Goal: Task Accomplishment & Management: Use online tool/utility

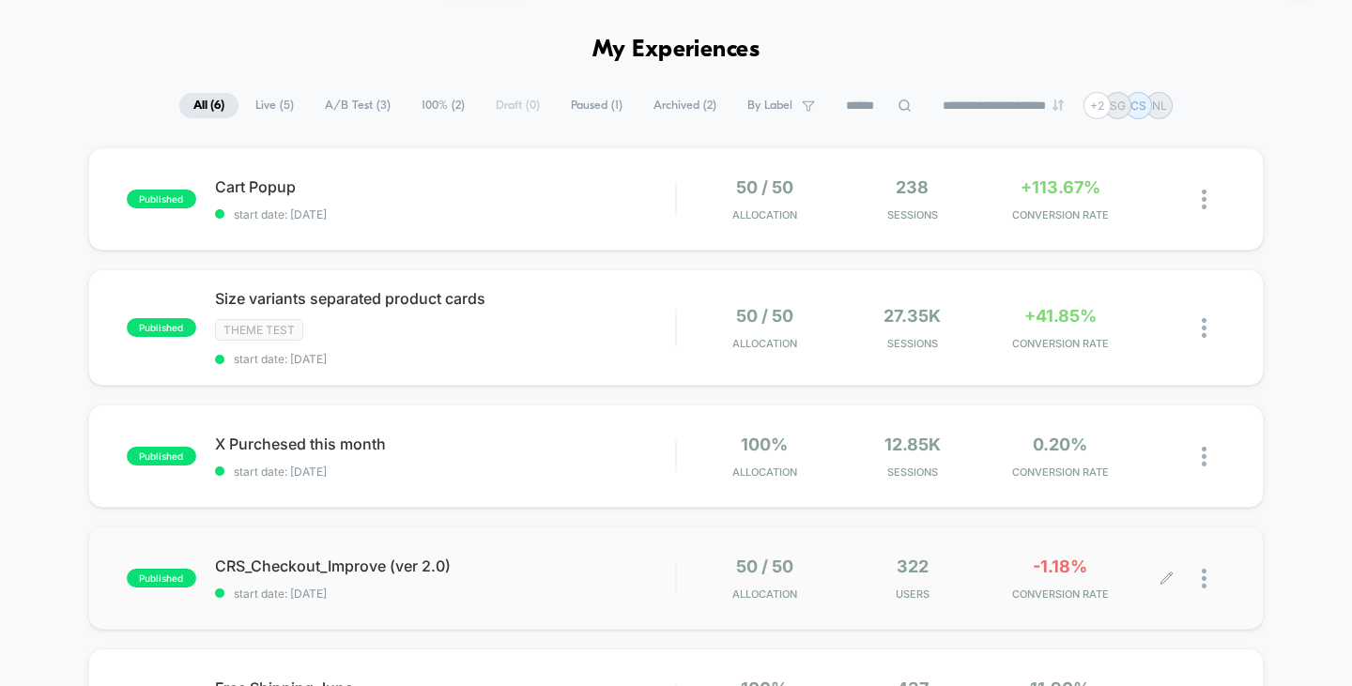
scroll to position [94, 0]
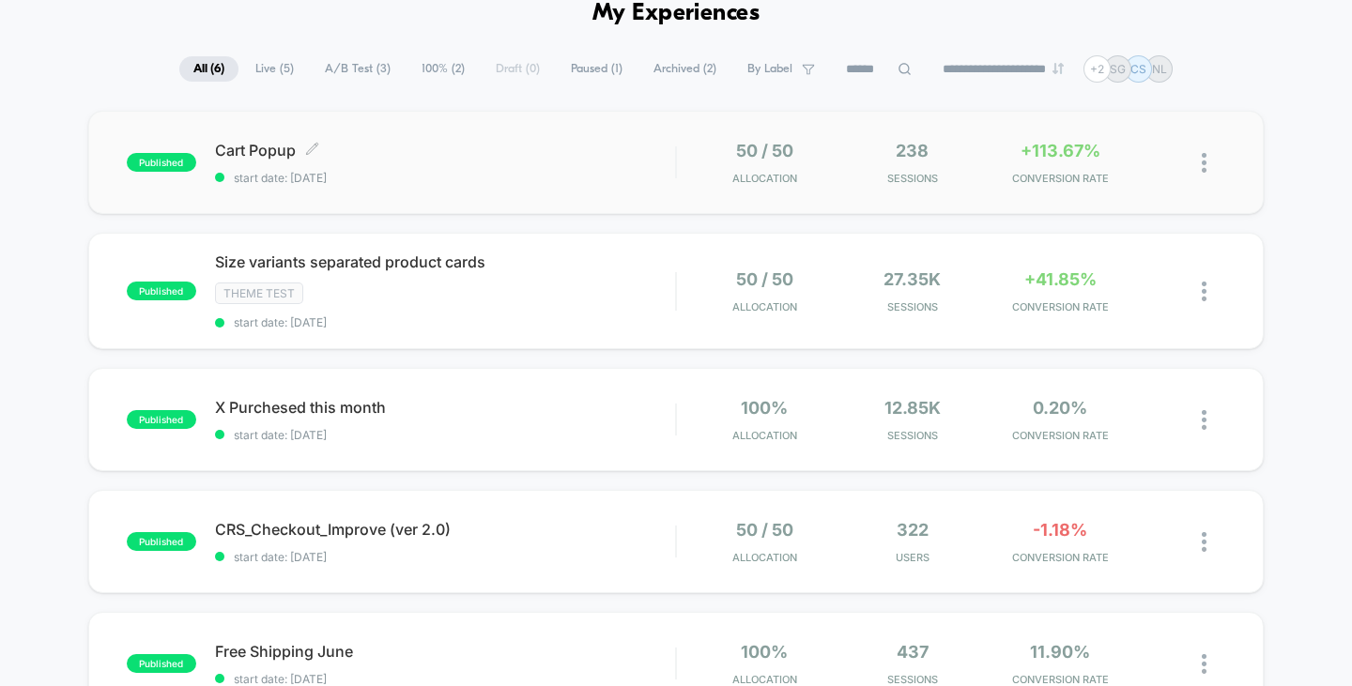
click at [361, 158] on span "Cart Popup Click to edit experience details" at bounding box center [445, 150] width 461 height 19
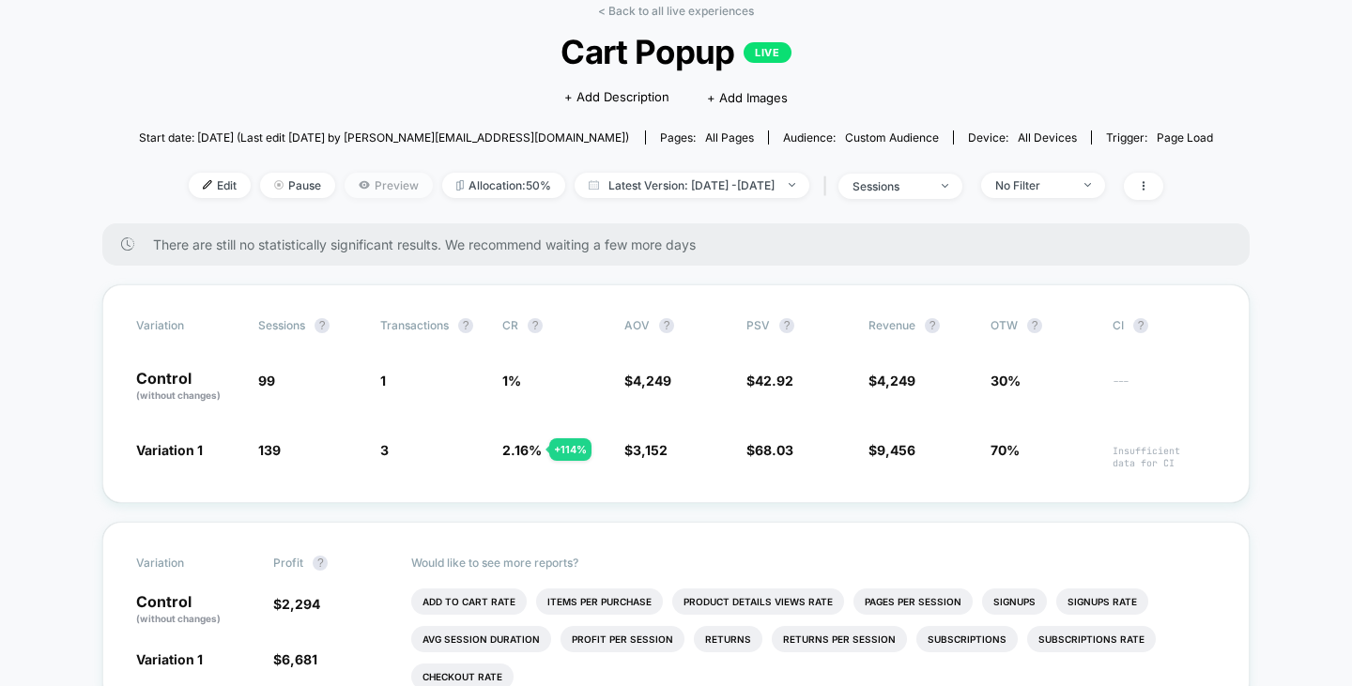
scroll to position [94, 0]
click at [368, 182] on span "Preview" at bounding box center [388, 185] width 88 height 25
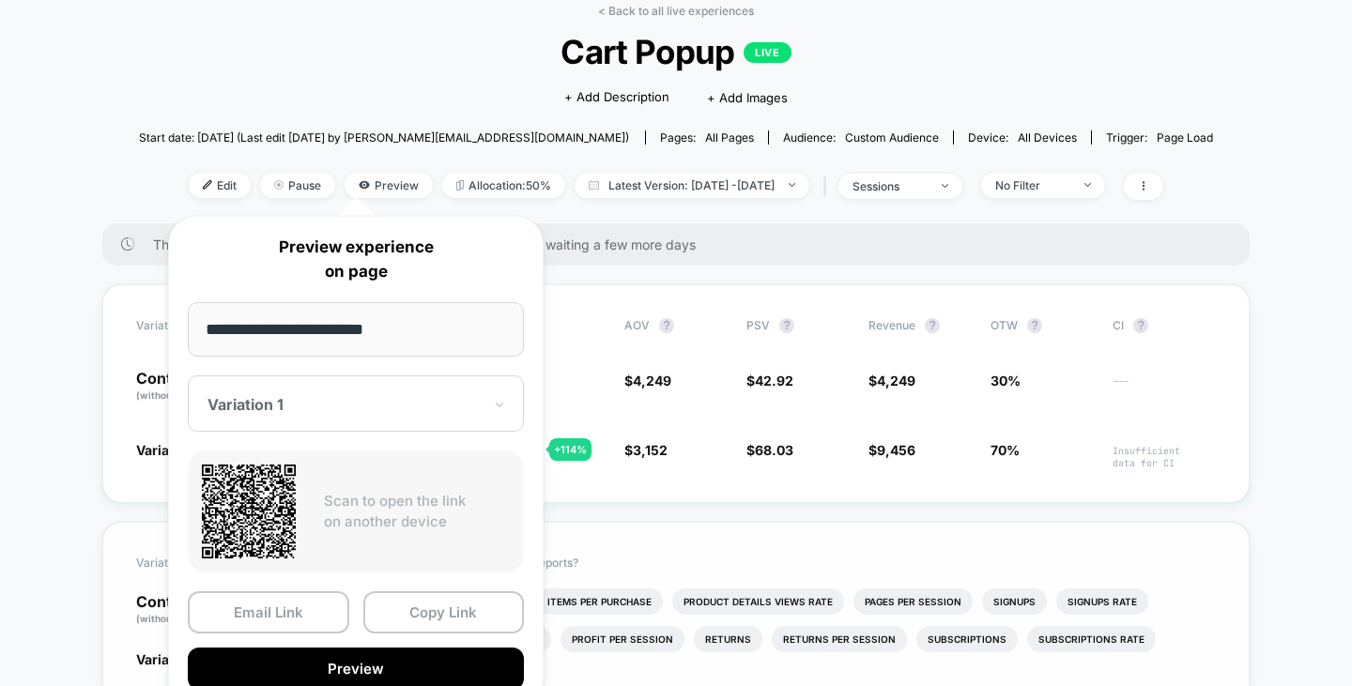
click at [397, 660] on button "Preview" at bounding box center [356, 669] width 336 height 42
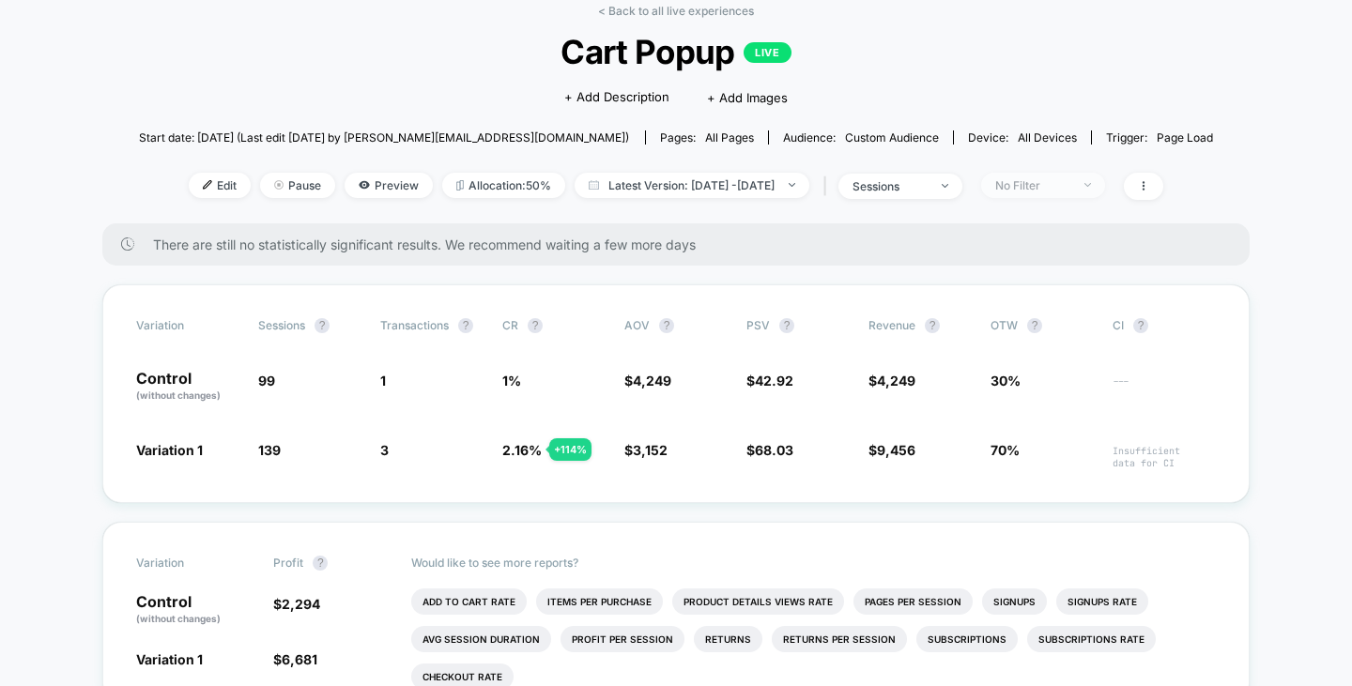
click at [1070, 183] on div "No Filter" at bounding box center [1032, 185] width 75 height 14
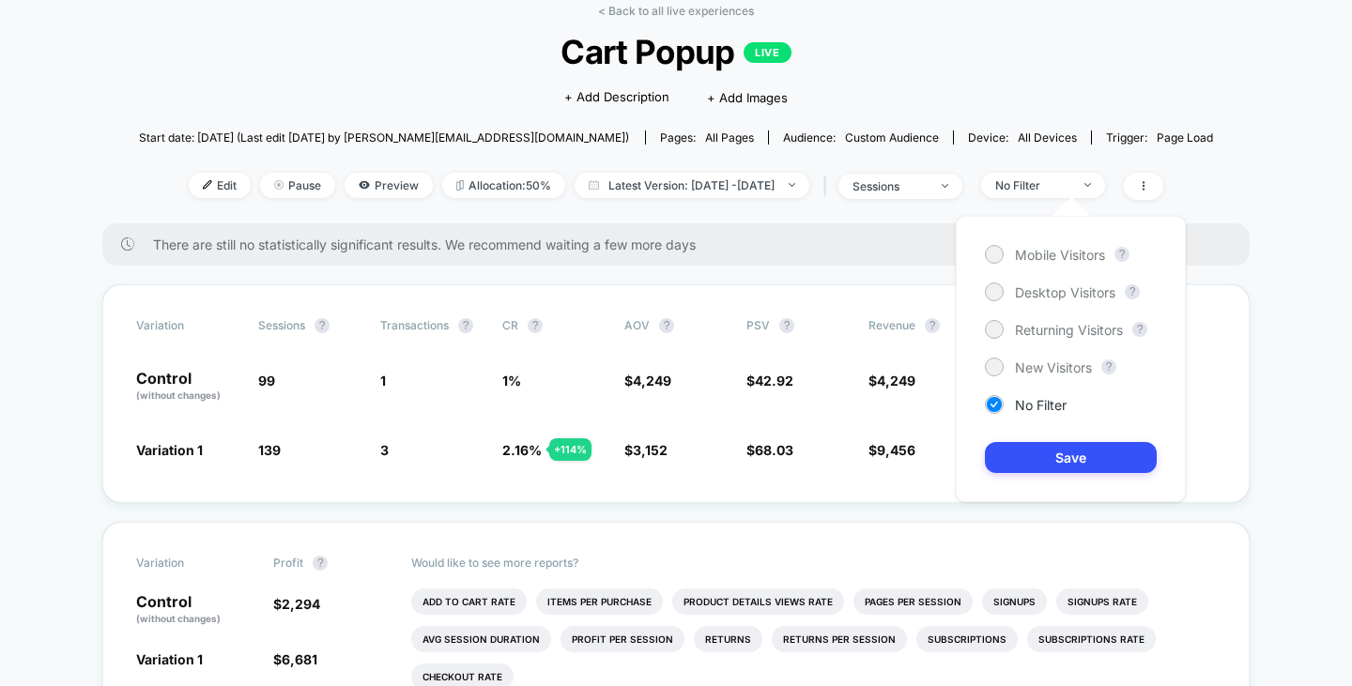
drag, startPoint x: 1030, startPoint y: 296, endPoint x: 1029, endPoint y: 311, distance: 15.0
click at [1030, 296] on span "Desktop Visitors" at bounding box center [1065, 292] width 100 height 16
click at [1024, 453] on button "Save" at bounding box center [1071, 457] width 172 height 31
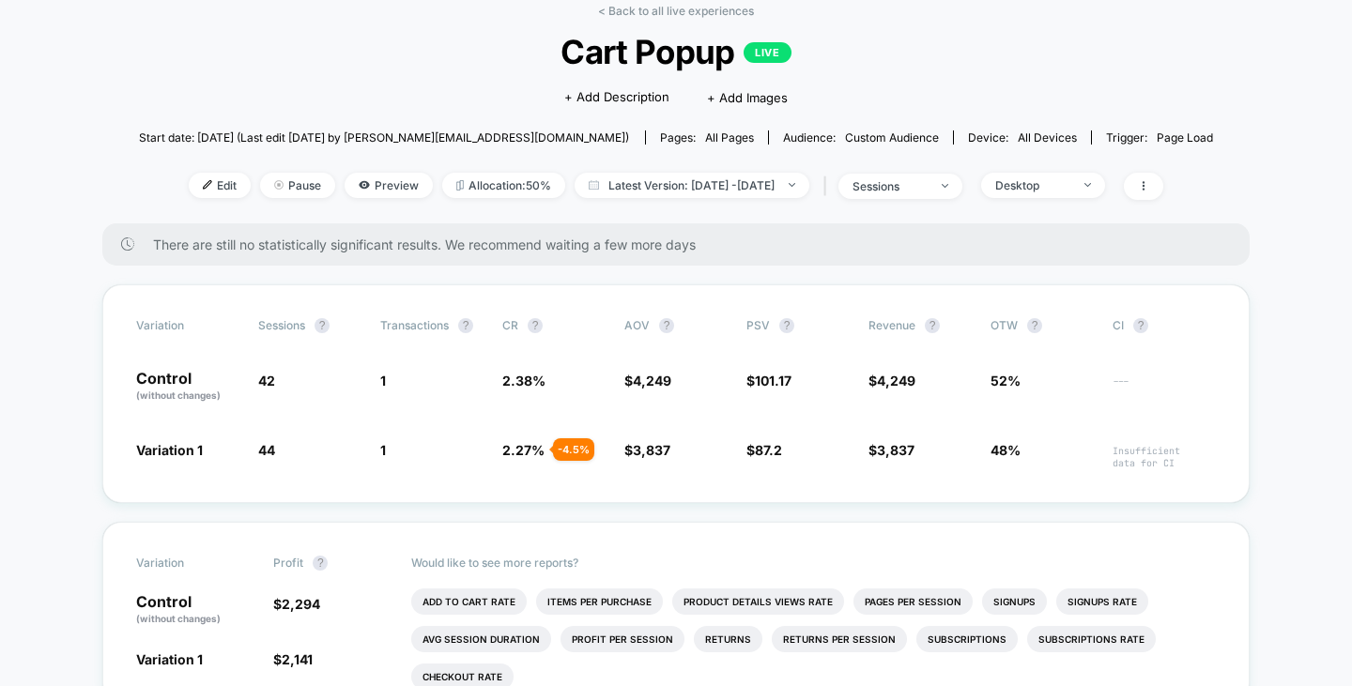
click at [1055, 171] on div "< Back to all live experiences Cart Popup LIVE Click to edit experience details…" at bounding box center [676, 114] width 1075 height 220
drag, startPoint x: 1055, startPoint y: 178, endPoint x: 1052, endPoint y: 191, distance: 13.4
click at [1055, 179] on div "Desktop" at bounding box center [1032, 185] width 75 height 14
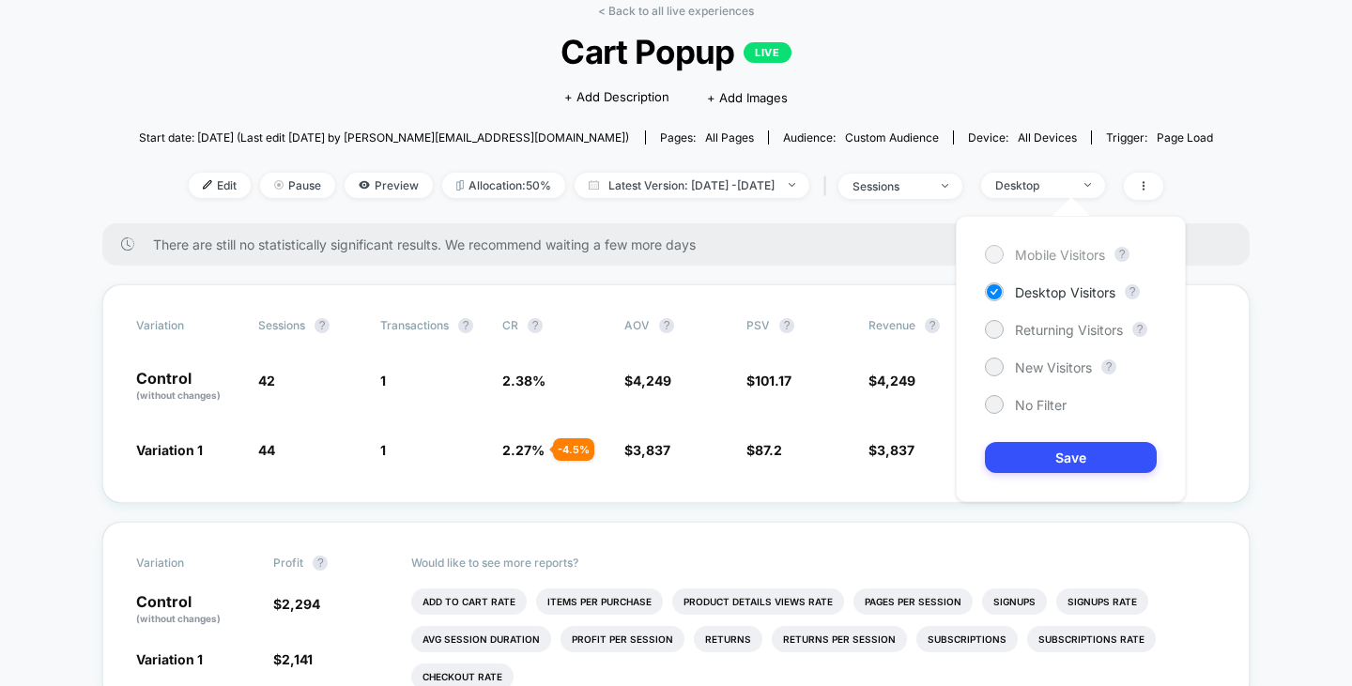
click at [1029, 263] on div "Mobile Visitors" at bounding box center [1045, 254] width 120 height 19
click at [1032, 481] on div "Mobile Visitors ? Desktop Visitors ? Returning Visitors ? New Visitors ? No Fil…" at bounding box center [1070, 359] width 230 height 286
click at [1037, 463] on button "Save" at bounding box center [1071, 457] width 172 height 31
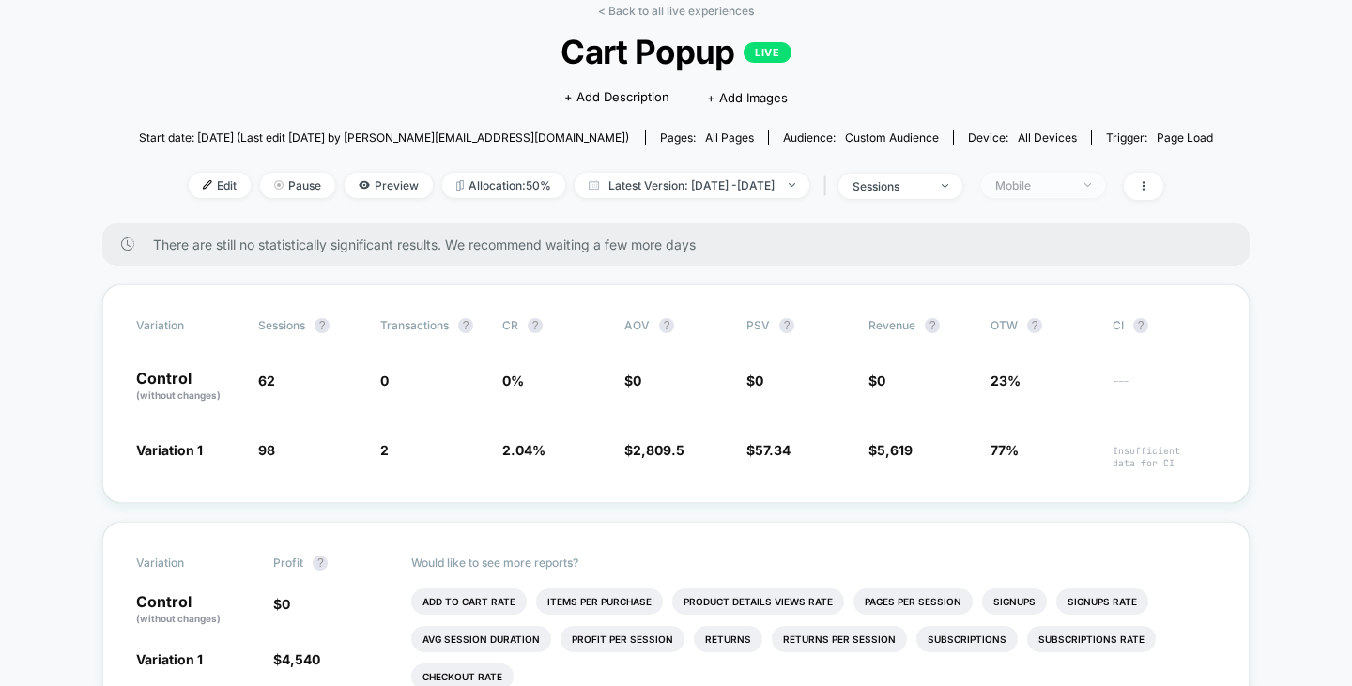
click at [1046, 189] on div "Mobile" at bounding box center [1032, 185] width 75 height 14
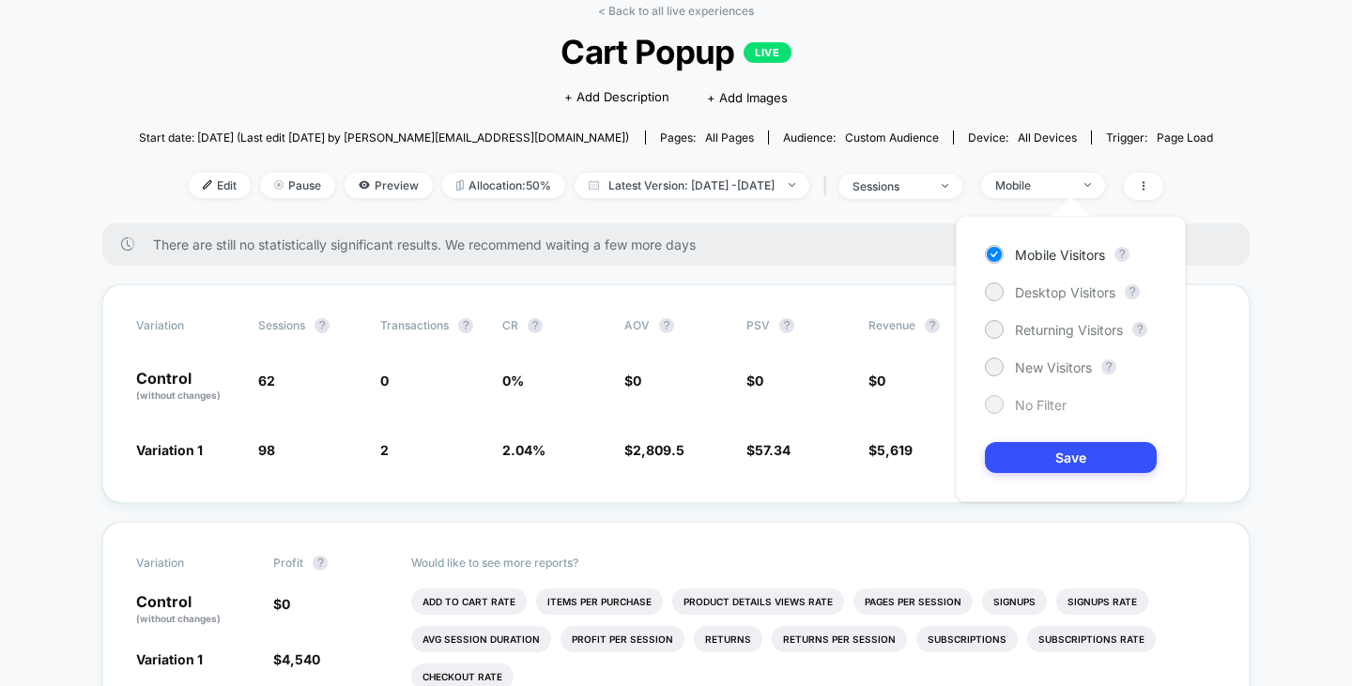
click at [1044, 405] on span "No Filter" at bounding box center [1041, 405] width 52 height 16
click at [1046, 452] on button "Save" at bounding box center [1071, 457] width 172 height 31
